Goal: Information Seeking & Learning: Learn about a topic

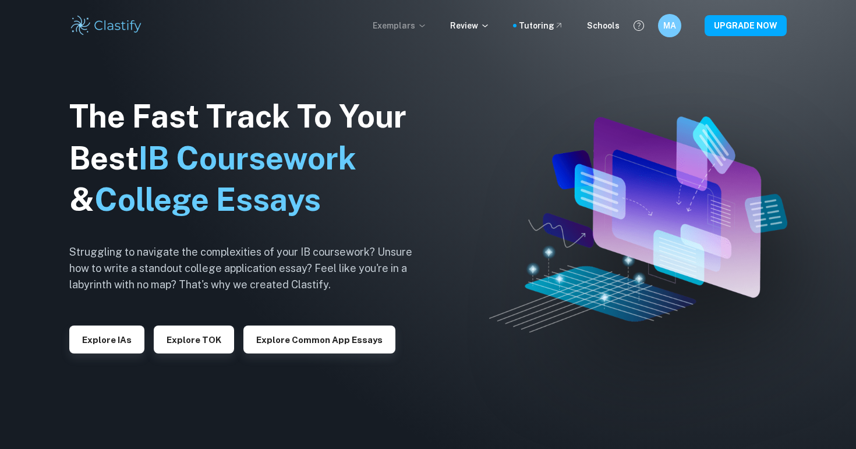
click at [417, 27] on p "Exemplars" at bounding box center [400, 25] width 54 height 13
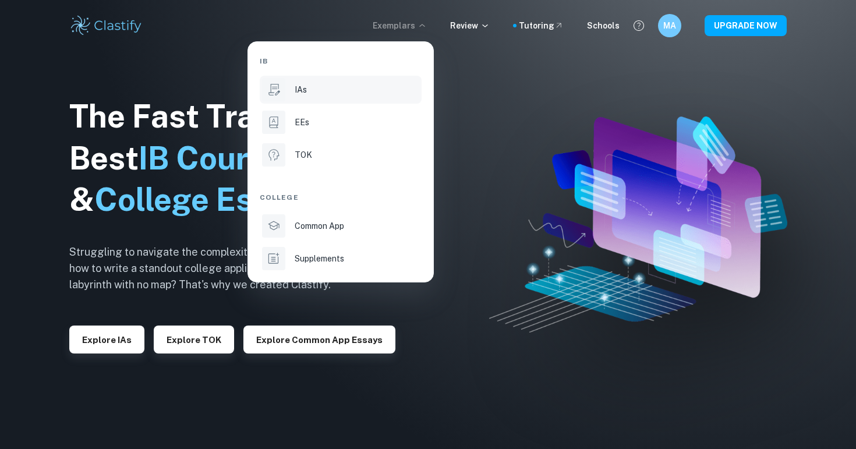
click at [313, 102] on li "IAs" at bounding box center [341, 90] width 162 height 28
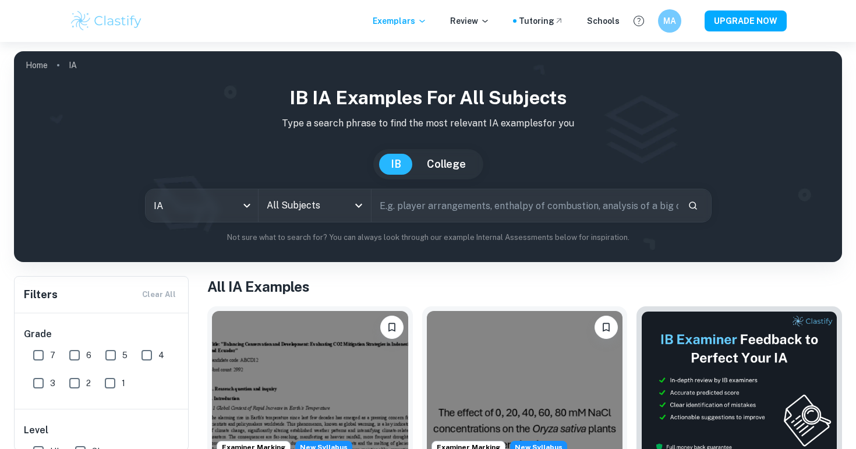
click at [307, 202] on input "All Subjects" at bounding box center [306, 206] width 84 height 22
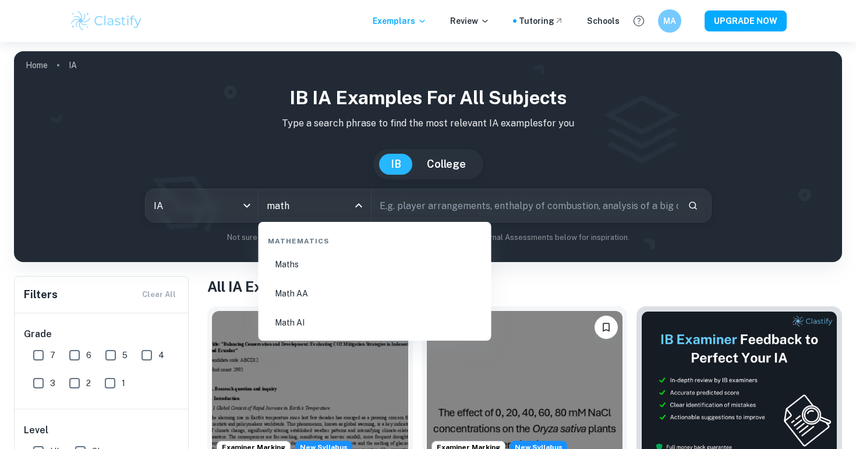
click at [321, 302] on li "Math AA" at bounding box center [375, 293] width 224 height 27
type input "Math AA"
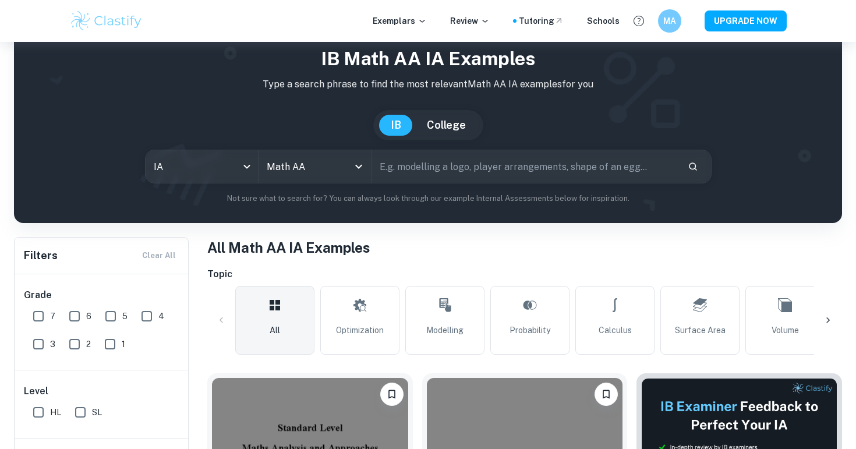
scroll to position [70, 0]
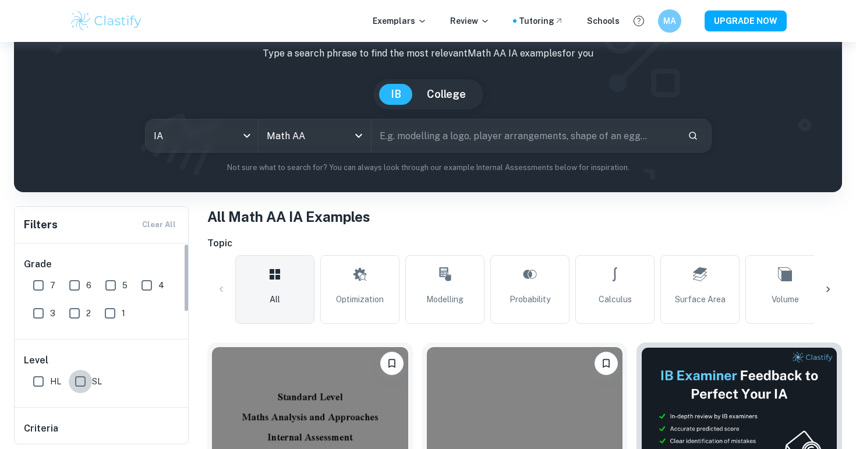
click at [78, 374] on input "SL" at bounding box center [80, 381] width 23 height 23
checkbox input "true"
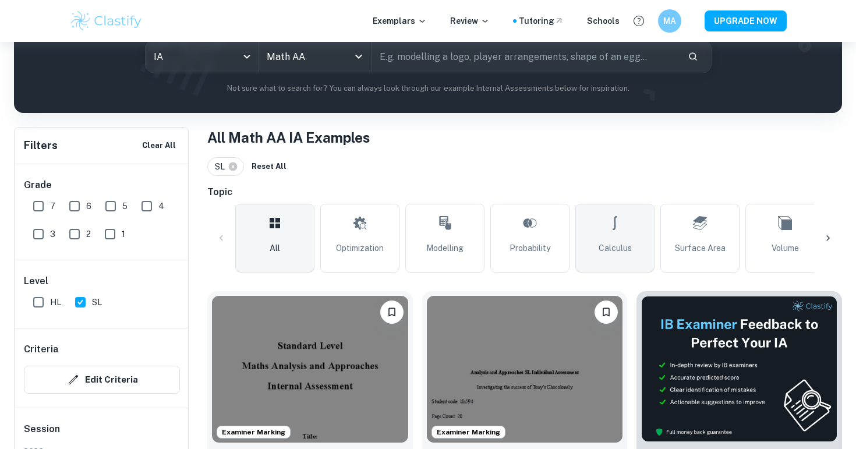
scroll to position [181, 0]
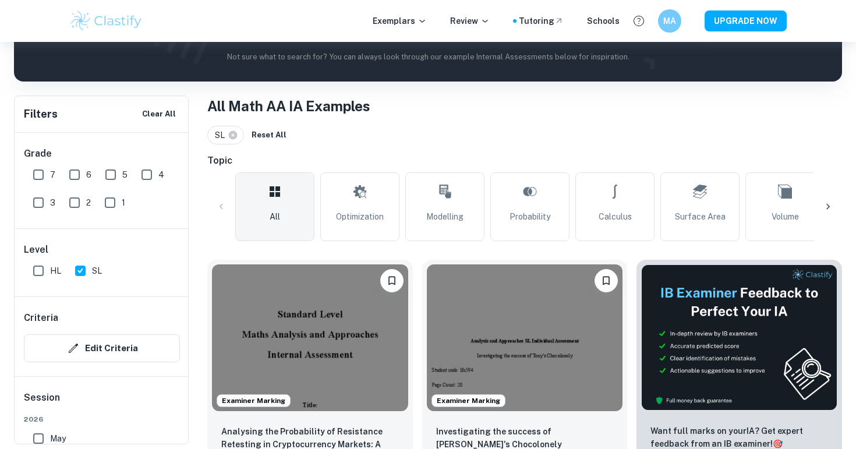
click at [817, 205] on div at bounding box center [828, 207] width 28 height 28
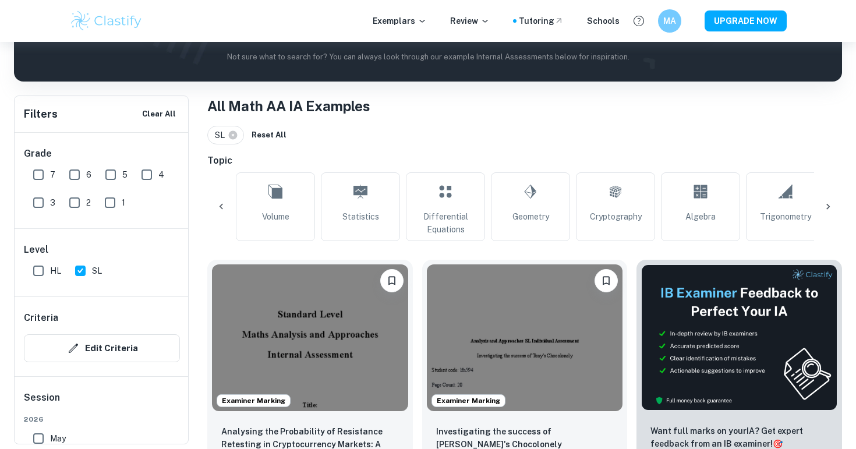
scroll to position [0, 546]
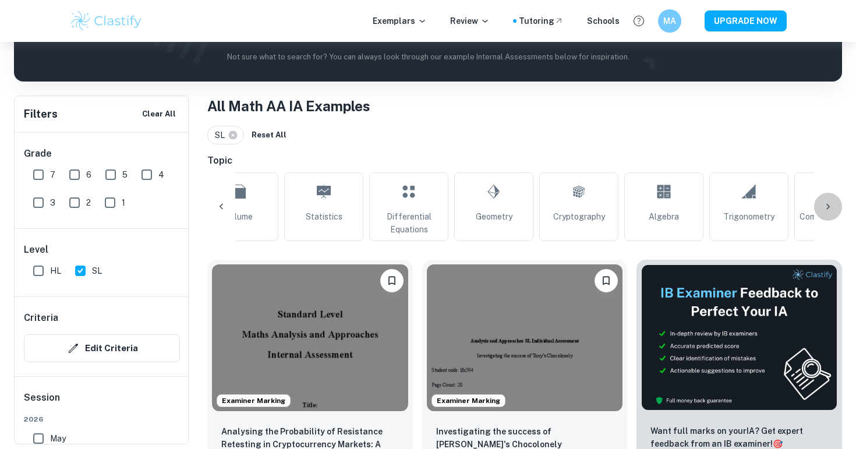
click at [822, 205] on div at bounding box center [828, 207] width 28 height 28
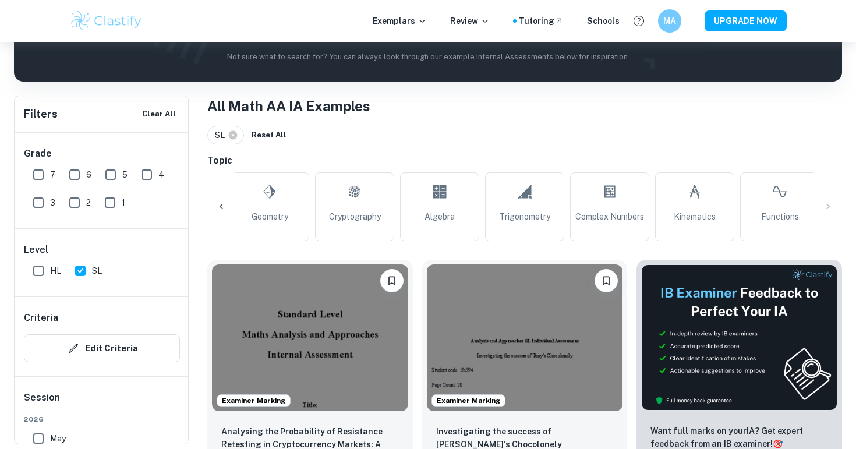
scroll to position [0, 861]
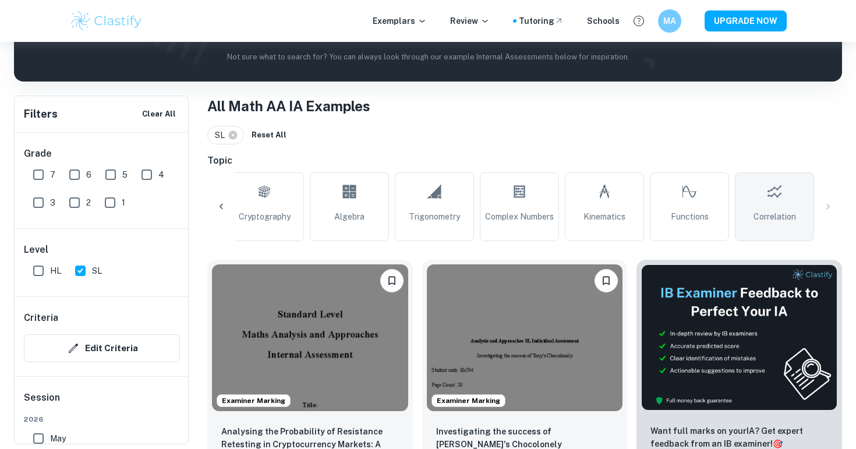
click at [772, 188] on icon at bounding box center [775, 192] width 14 height 28
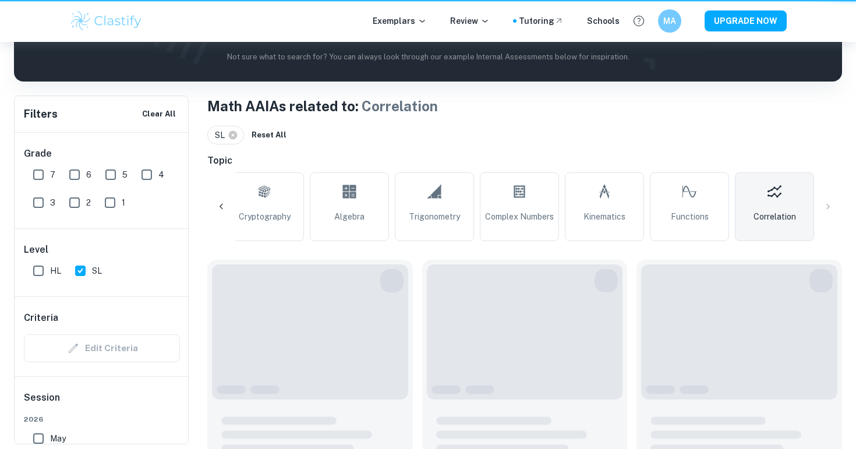
type input "Correlation"
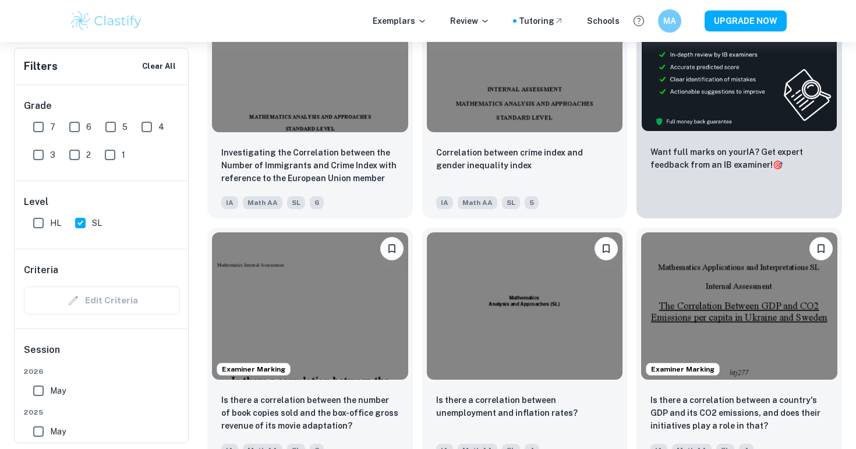
scroll to position [522, 0]
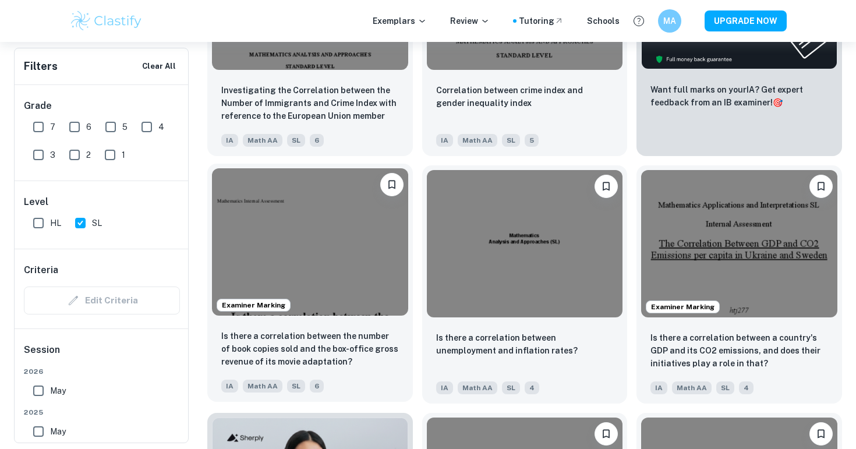
click at [322, 264] on img at bounding box center [310, 241] width 196 height 147
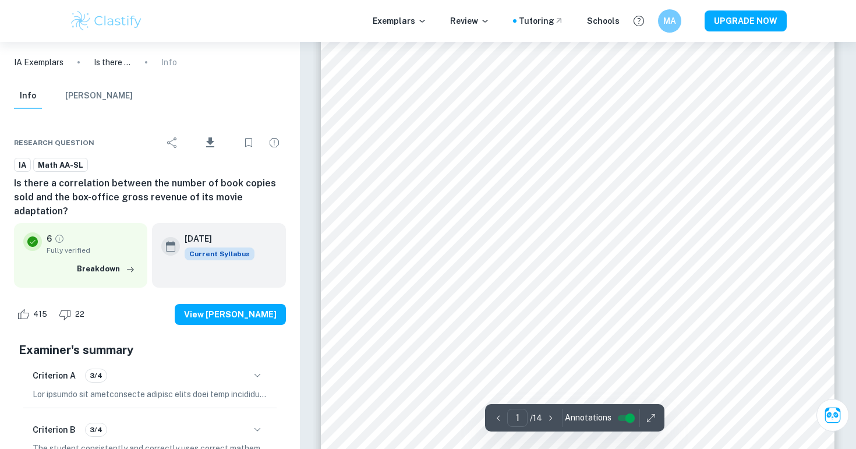
scroll to position [79, 0]
click at [246, 143] on icon "Bookmark" at bounding box center [249, 143] width 14 height 14
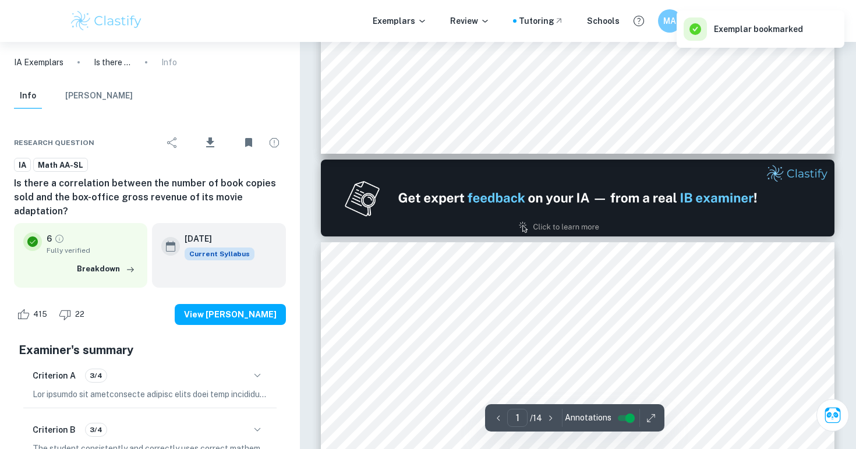
type input "2"
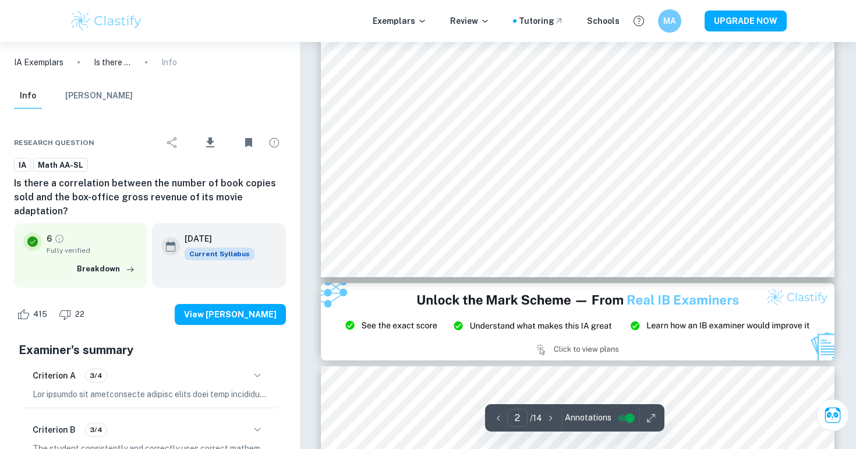
scroll to position [1328, 0]
